Goal: Task Accomplishment & Management: Use online tool/utility

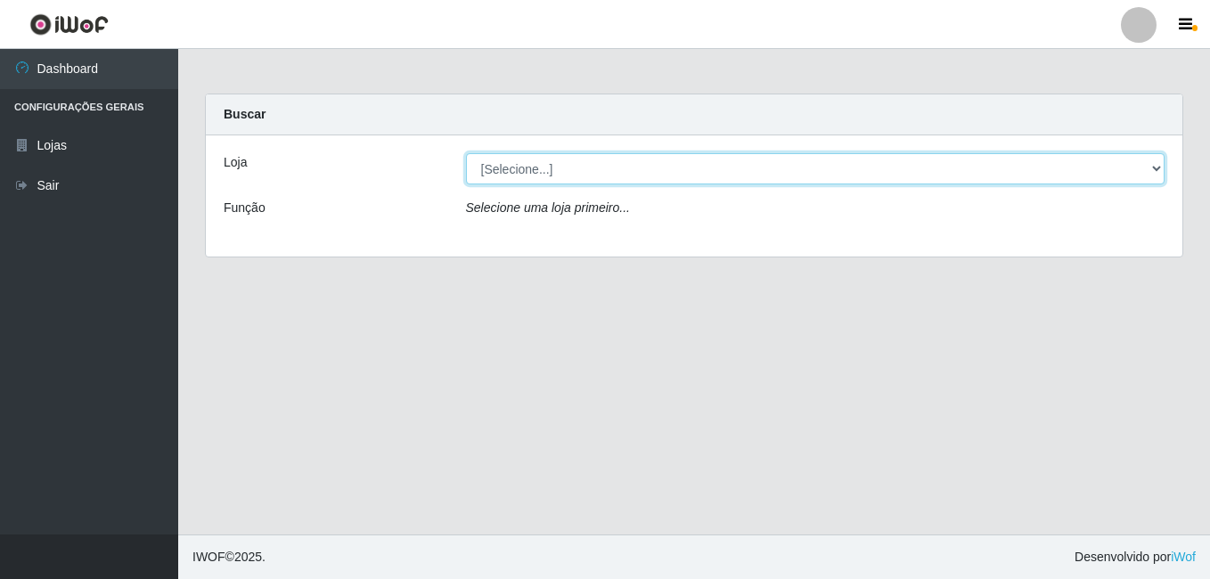
click at [631, 172] on select "[Selecione...] Ajubá Mercado" at bounding box center [815, 168] width 699 height 31
select select "402"
click at [466, 153] on select "[Selecione...] Ajubá Mercado" at bounding box center [815, 168] width 699 height 31
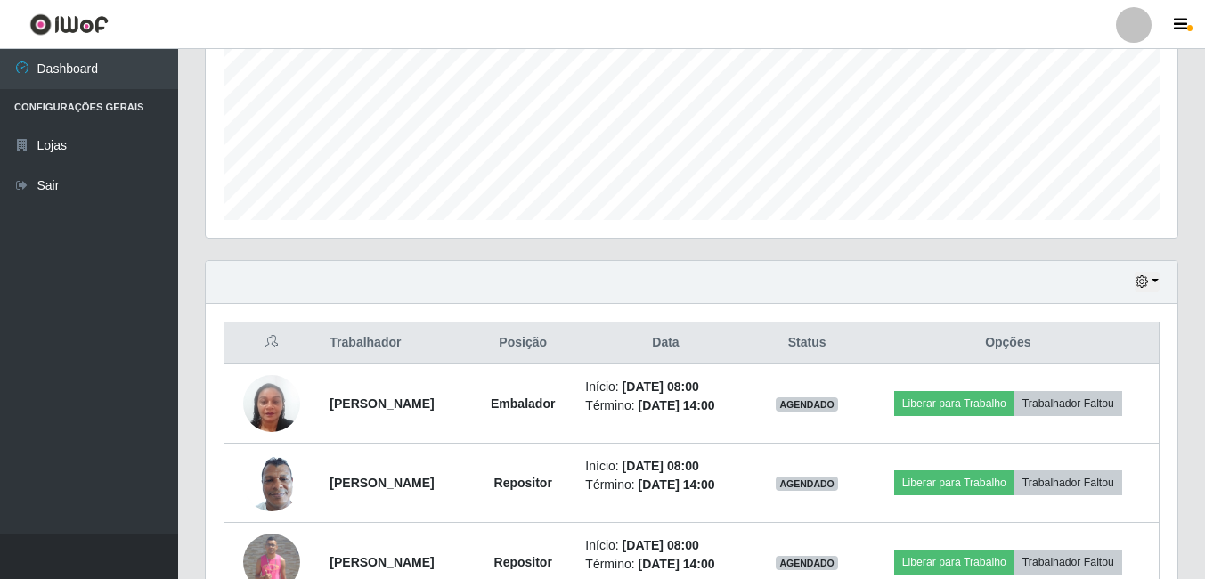
scroll to position [416, 0]
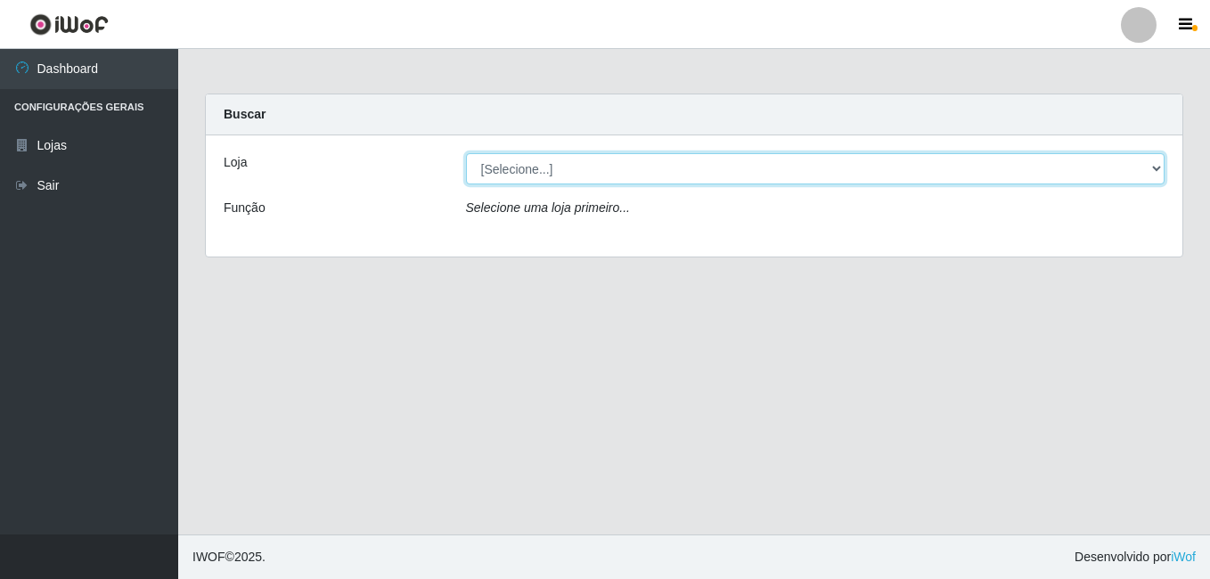
click at [524, 165] on select "[Selecione...] Ajubá Mercado" at bounding box center [815, 168] width 699 height 31
select select "402"
click at [466, 153] on select "[Selecione...] Ajubá Mercado" at bounding box center [815, 168] width 699 height 31
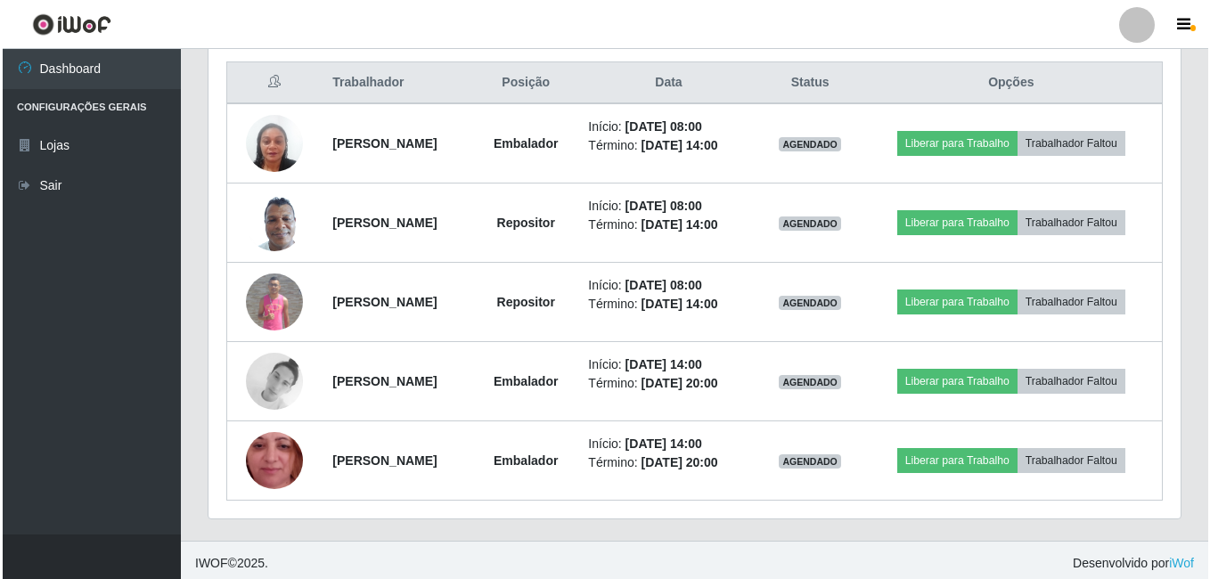
scroll to position [683, 0]
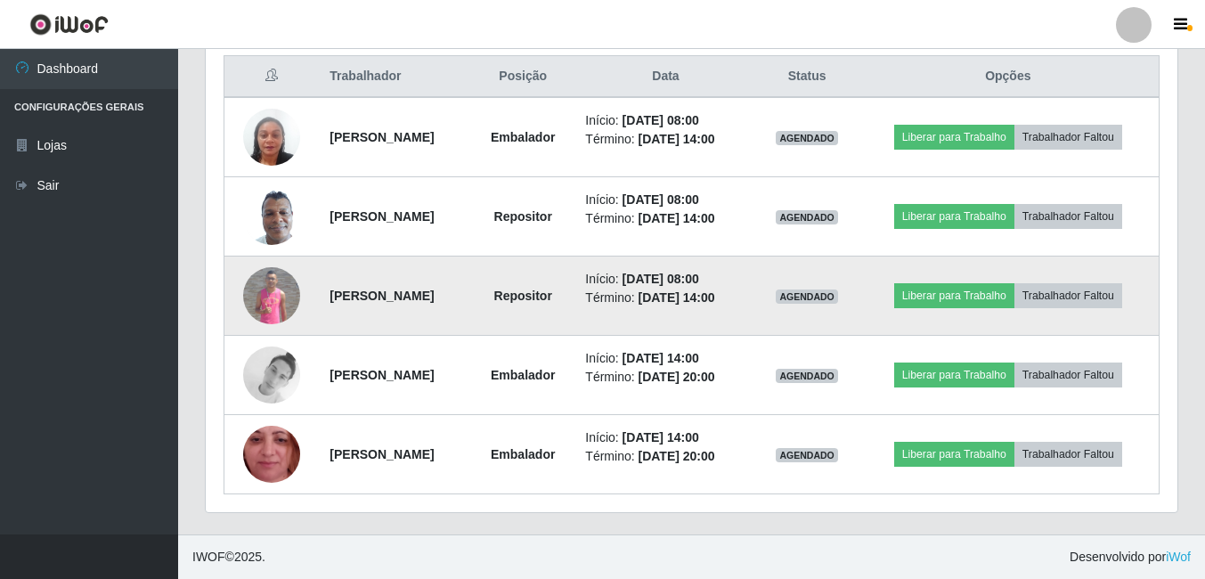
click at [272, 295] on img at bounding box center [271, 295] width 57 height 57
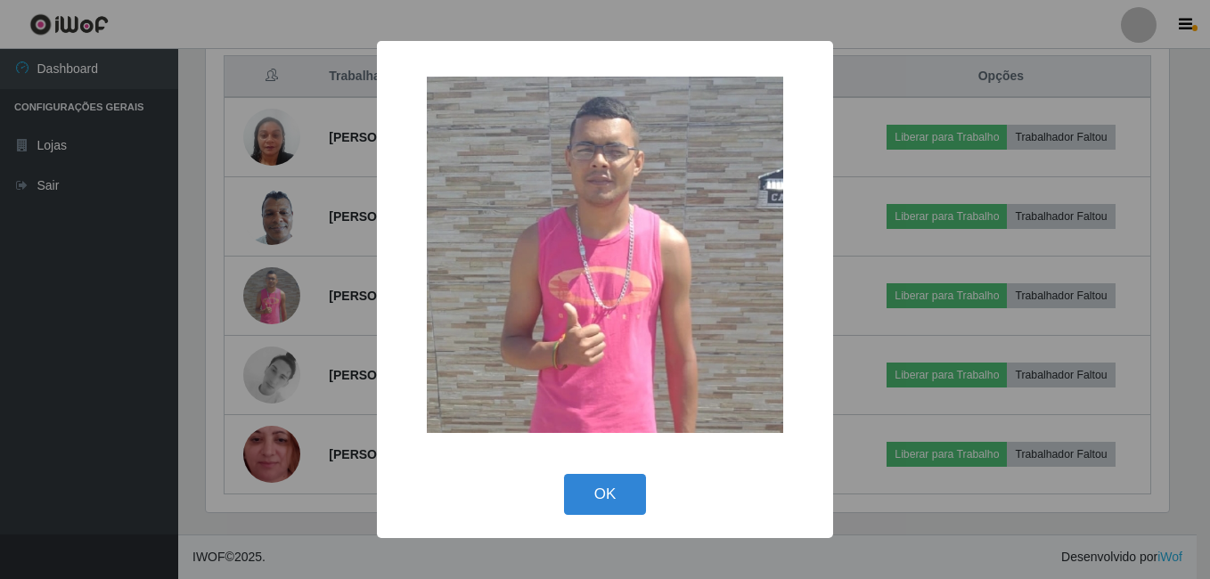
click at [242, 293] on div "× OK Cancel" at bounding box center [605, 289] width 1210 height 579
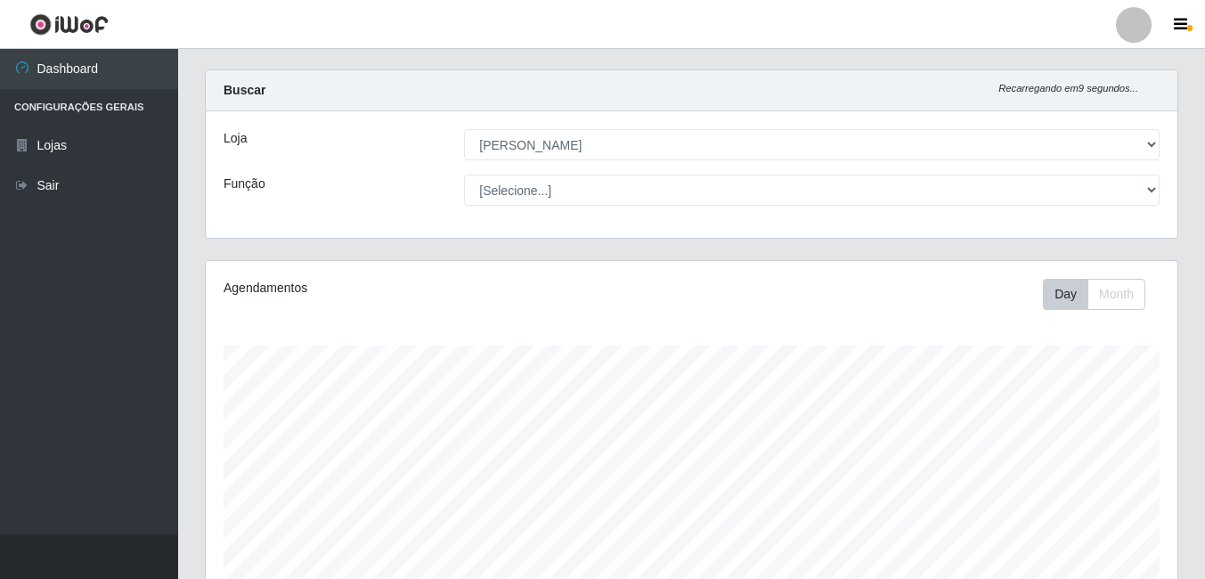
scroll to position [0, 0]
